Goal: Find specific page/section: Find specific page/section

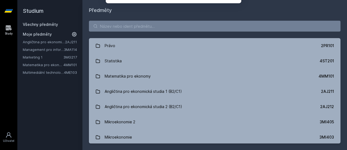
click at [177, 36] on button "Ne" at bounding box center [175, 35] width 20 height 14
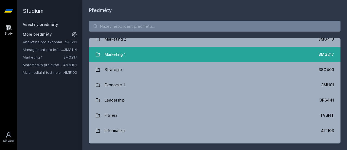
scroll to position [516, 0]
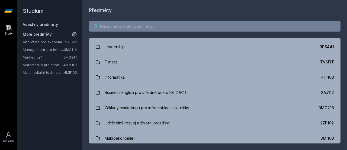
click at [113, 26] on input "search" at bounding box center [215, 26] width 252 height 11
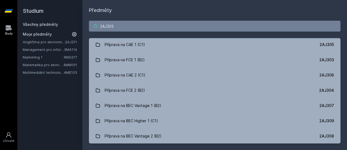
scroll to position [0, 0]
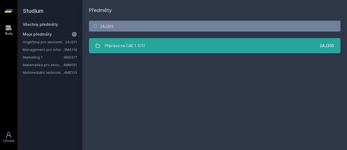
type input "2AJ305"
click at [147, 46] on link "Příprava na CAE 1 (C1) 2AJ305" at bounding box center [215, 45] width 252 height 15
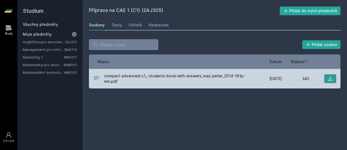
click at [331, 77] on icon at bounding box center [330, 78] width 5 height 5
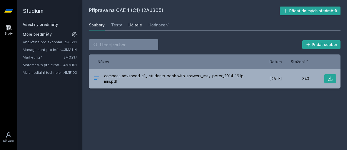
click at [133, 23] on div "Učitelé" at bounding box center [136, 24] width 14 height 5
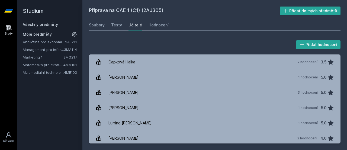
click at [8, 27] on icon at bounding box center [8, 27] width 7 height 7
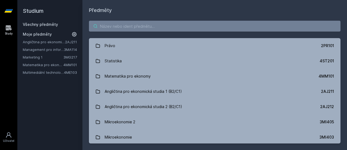
click at [142, 26] on input "search" at bounding box center [215, 26] width 252 height 11
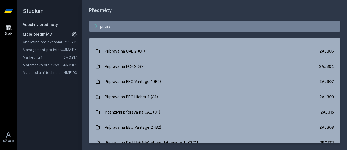
scroll to position [54, 0]
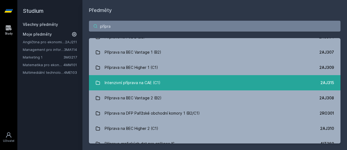
type input "přípra"
click at [145, 80] on div "Intenzivní příprava na CAE (C1)" at bounding box center [133, 82] width 56 height 11
